Goal: Information Seeking & Learning: Learn about a topic

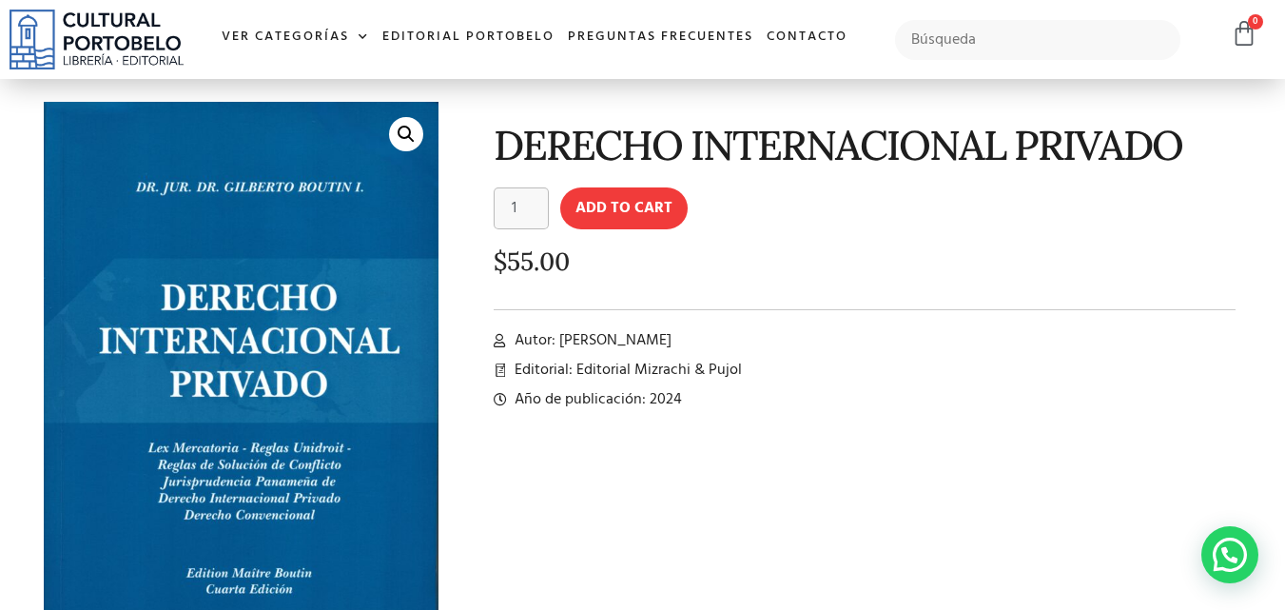
scroll to position [66, 0]
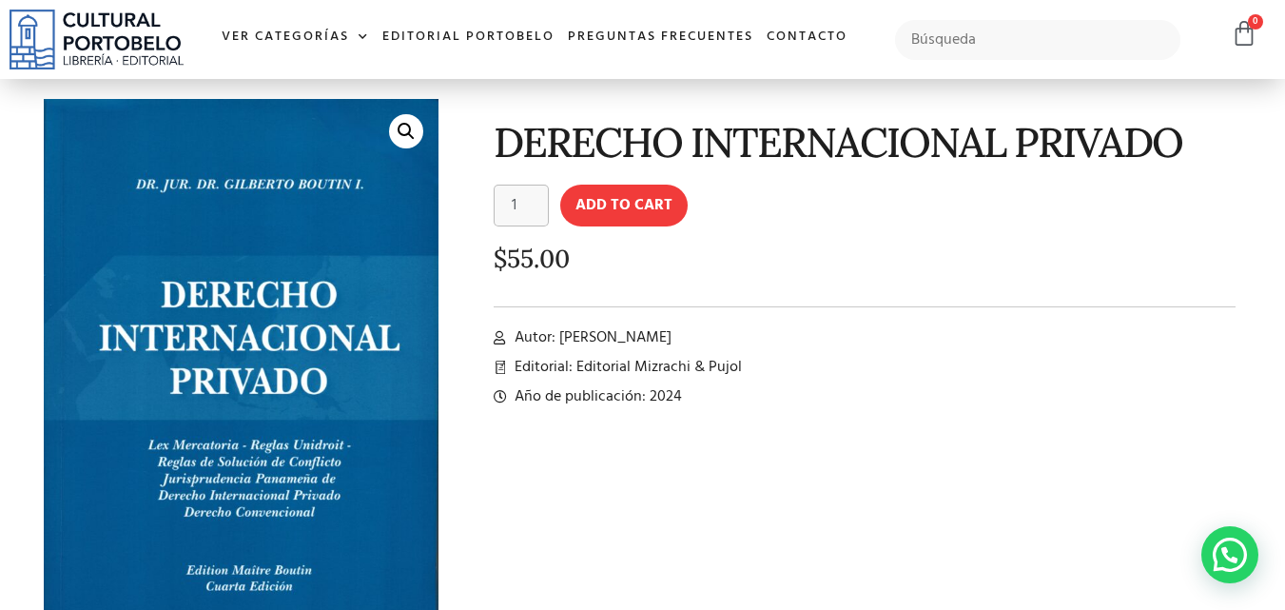
click at [402, 128] on link "🔍" at bounding box center [406, 131] width 34 height 34
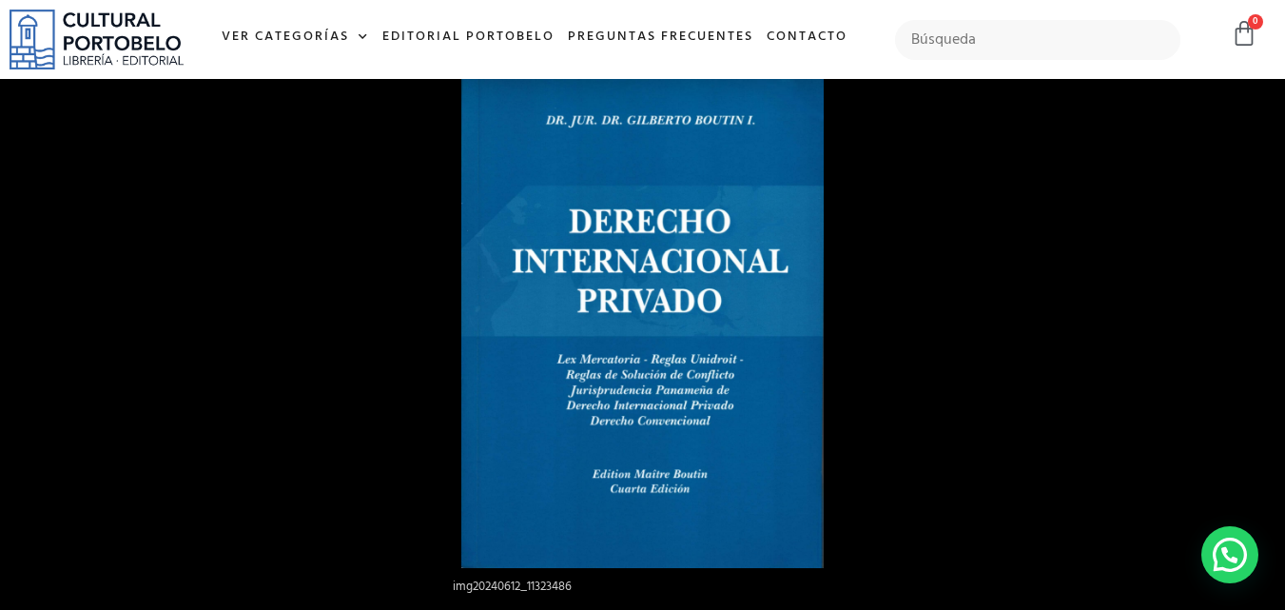
click at [1075, 164] on div at bounding box center [1103, 347] width 1285 height 610
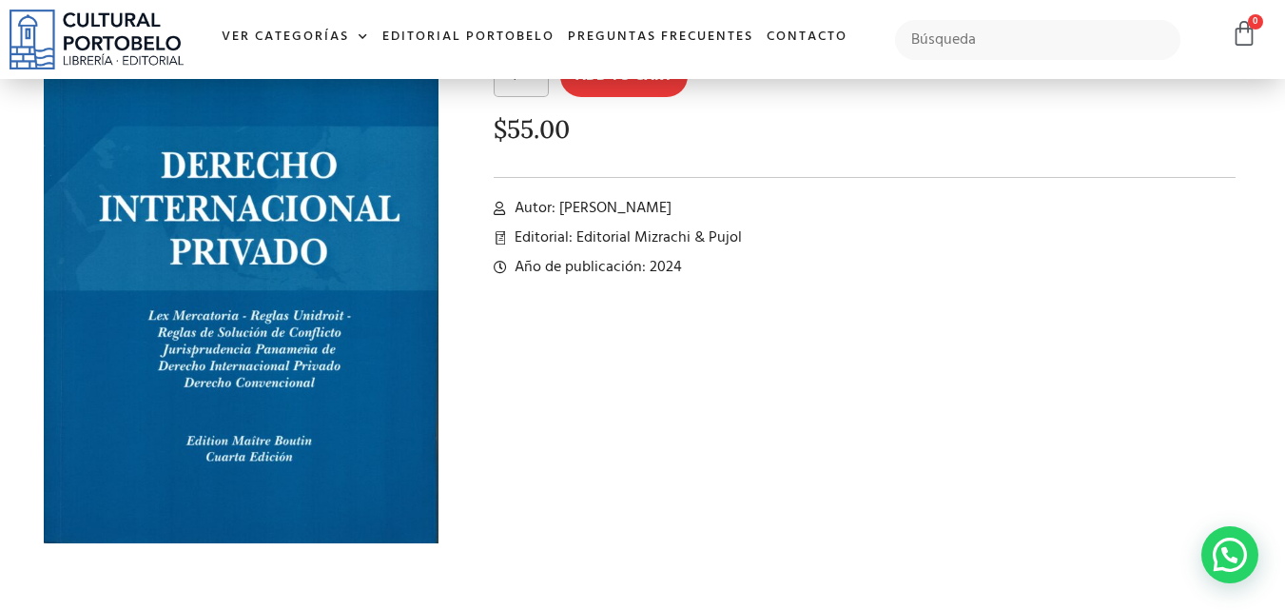
scroll to position [0, 0]
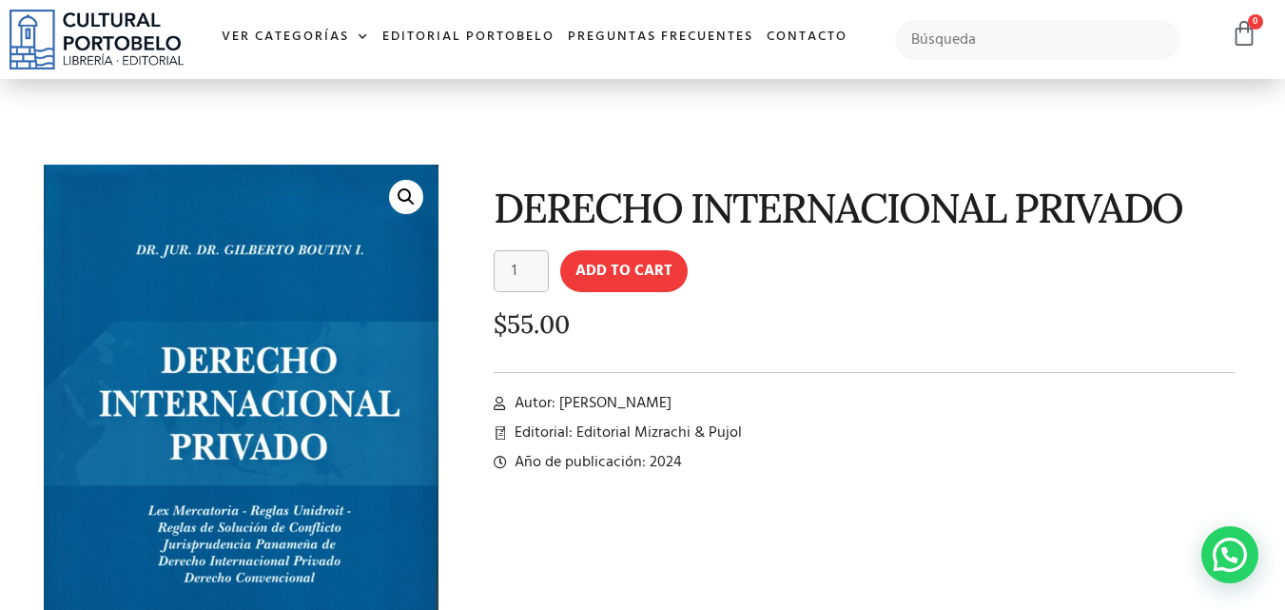
click at [403, 192] on link "🔍" at bounding box center [406, 197] width 34 height 34
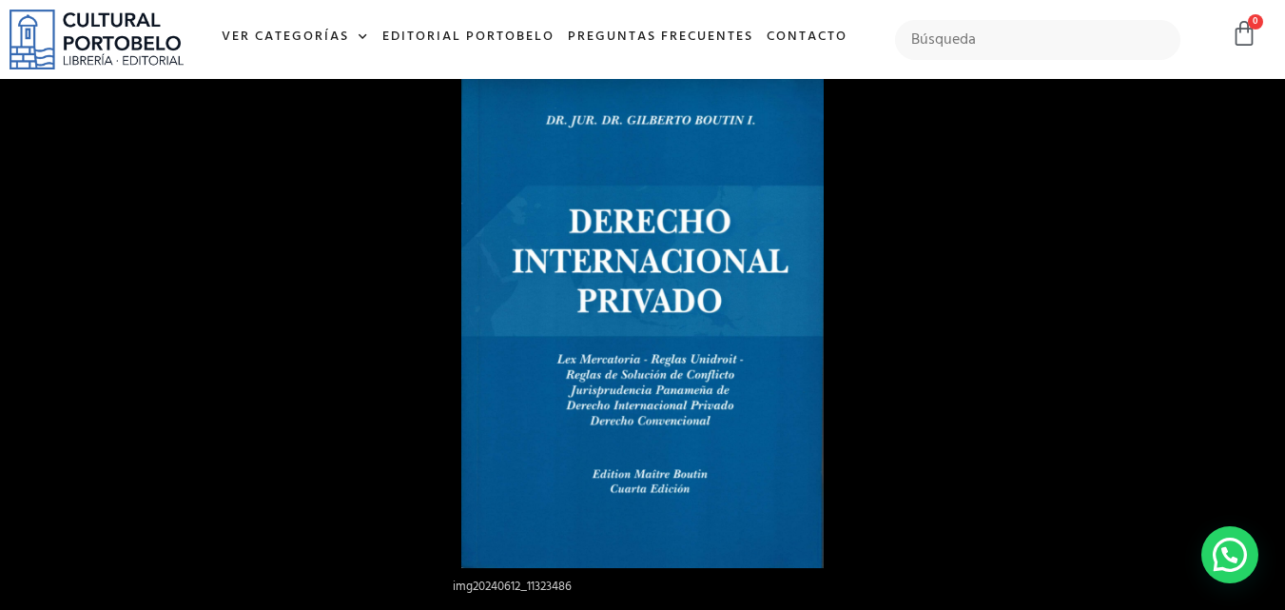
scroll to position [648, 0]
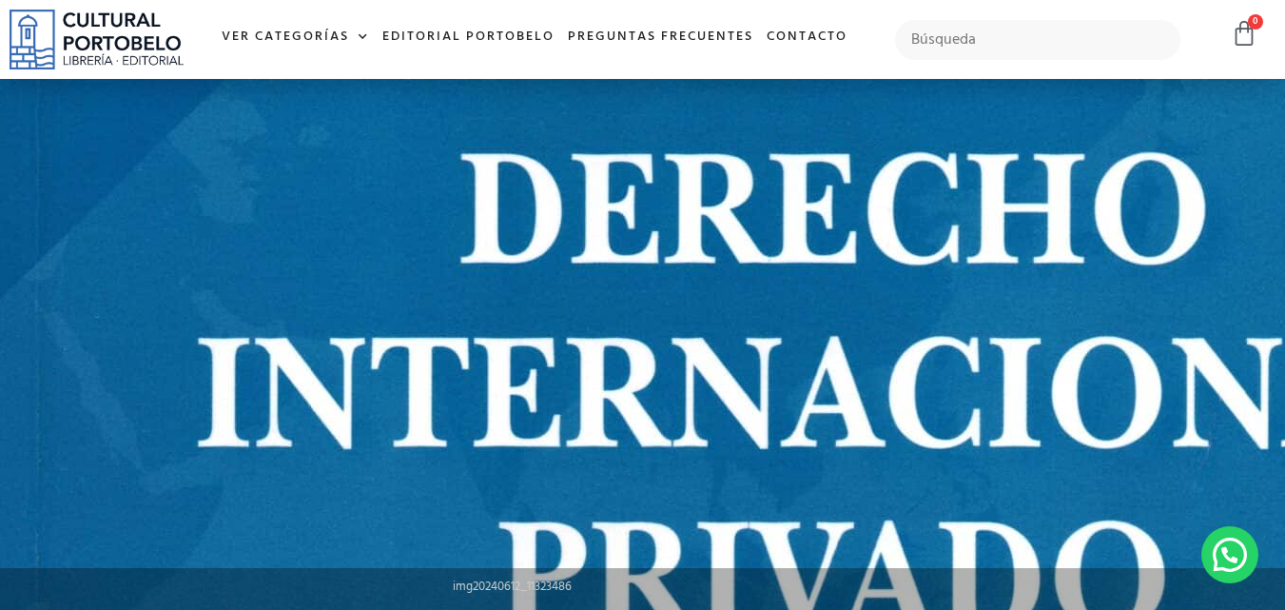
click at [300, 187] on img at bounding box center [800, 596] width 1678 height 2435
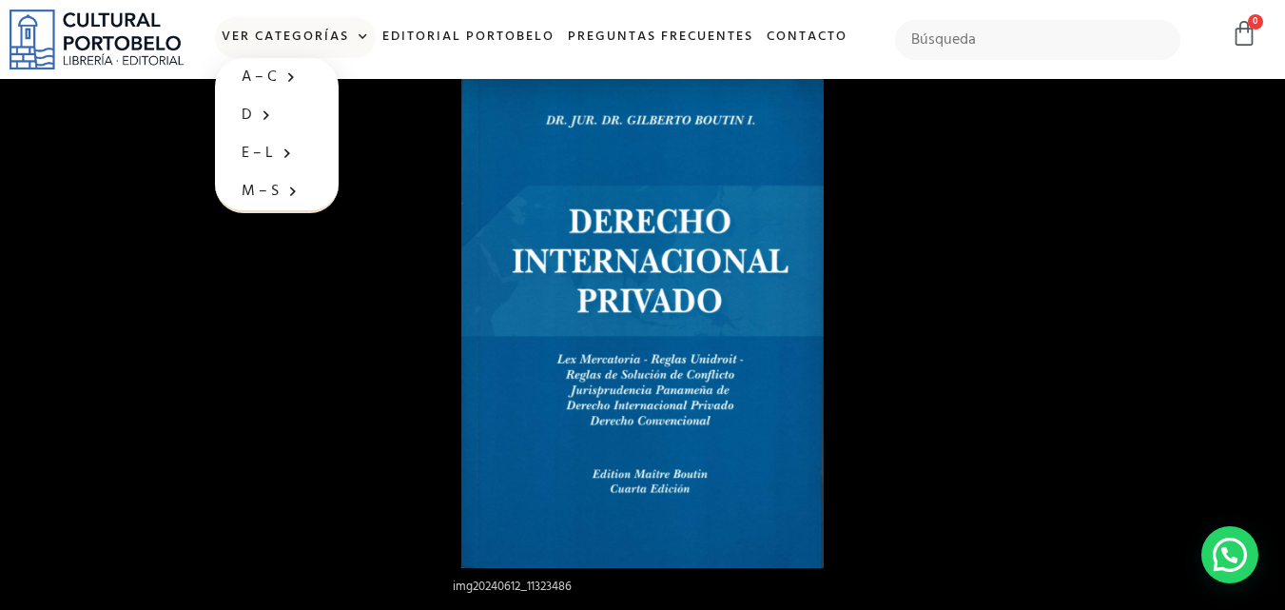
click at [362, 35] on span at bounding box center [359, 37] width 20 height 29
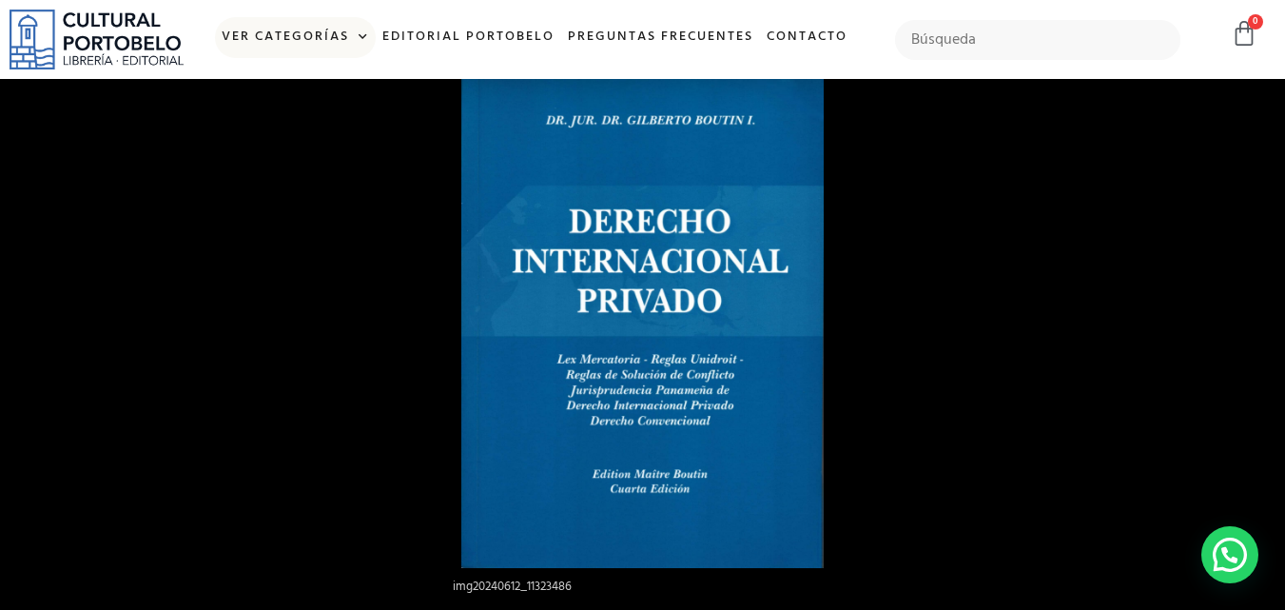
click at [266, 39] on link "Ver Categorías" at bounding box center [295, 37] width 161 height 41
click at [442, 34] on link "Editorial Portobelo" at bounding box center [468, 37] width 185 height 41
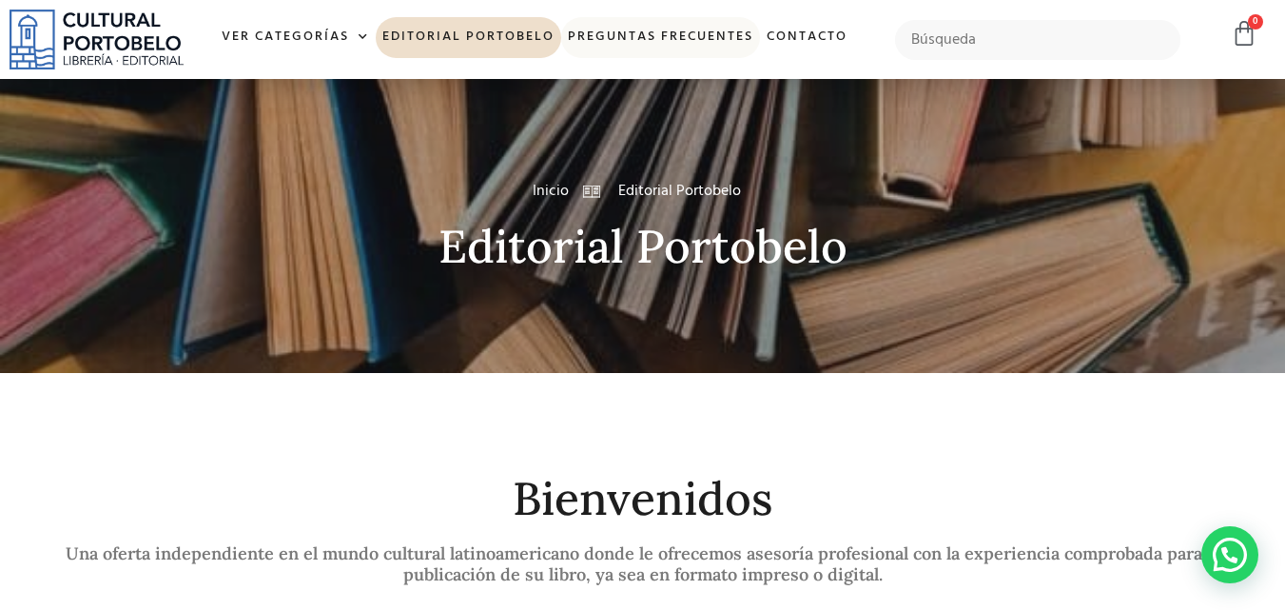
click at [644, 36] on link "Preguntas frecuentes" at bounding box center [660, 37] width 199 height 41
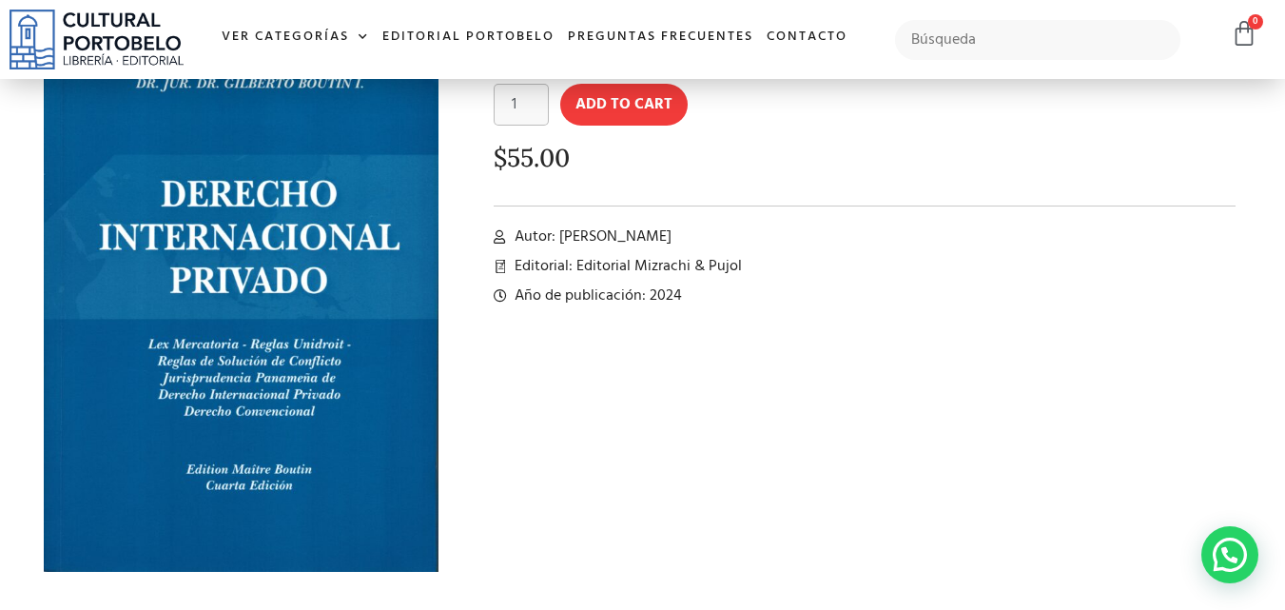
scroll to position [175, 0]
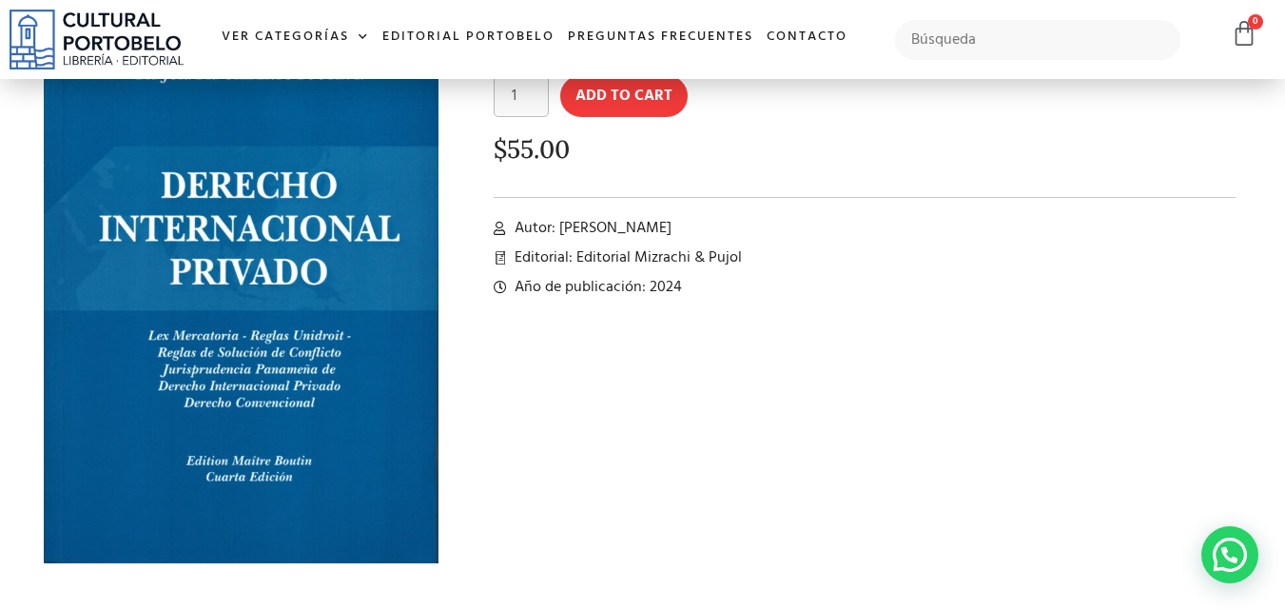
click at [1162, 230] on li "Autor: [PERSON_NAME]" at bounding box center [865, 228] width 743 height 23
